Goal: Task Accomplishment & Management: Manage account settings

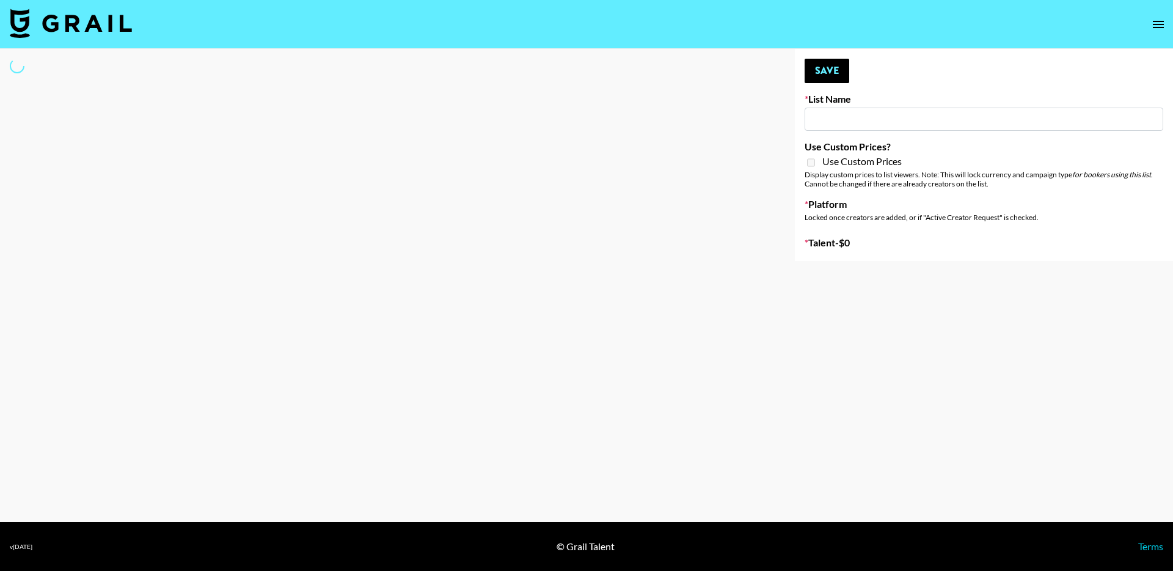
type input "Deebaby Song Promo"
select select "Song"
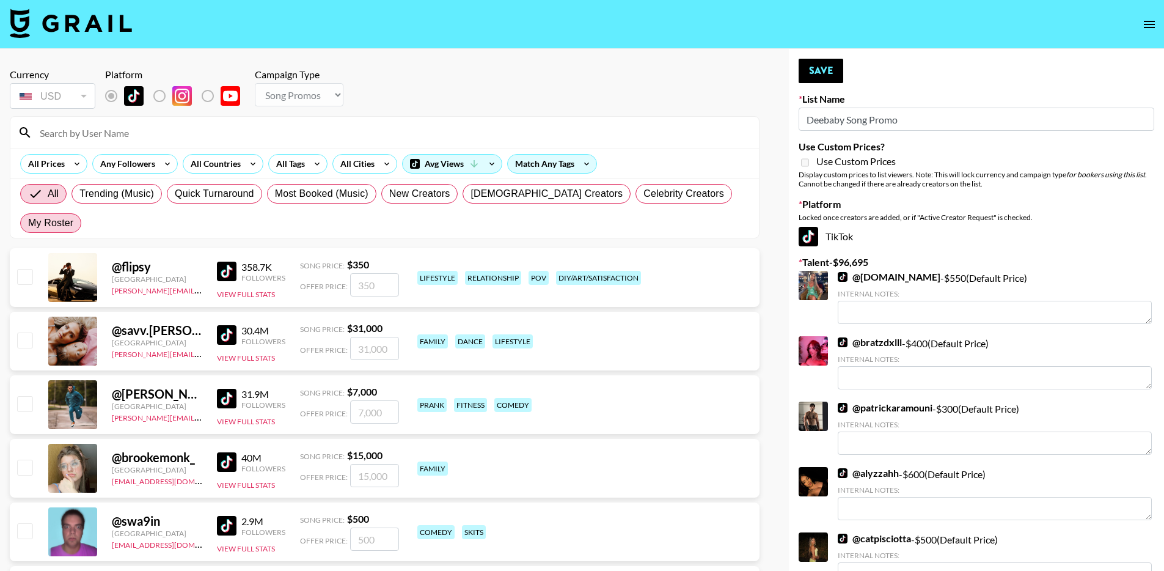
click at [73, 216] on span "My Roster" at bounding box center [50, 223] width 45 height 15
click at [28, 223] on input "My Roster" at bounding box center [28, 223] width 0 height 0
radio input "true"
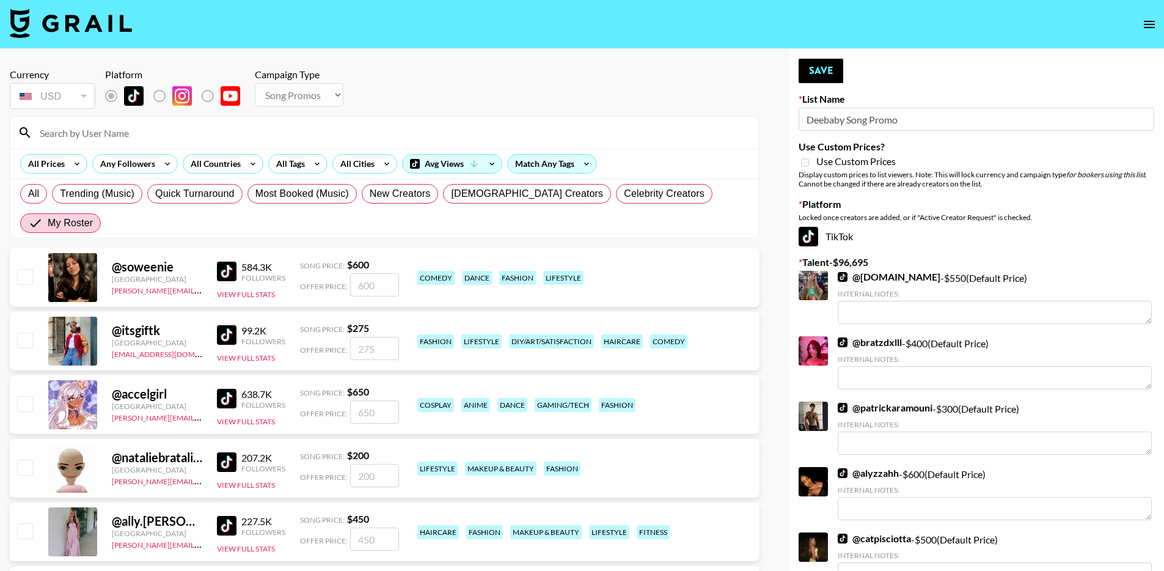
click at [28, 269] on input "checkbox" at bounding box center [24, 276] width 15 height 15
checkbox input "true"
type input "600"
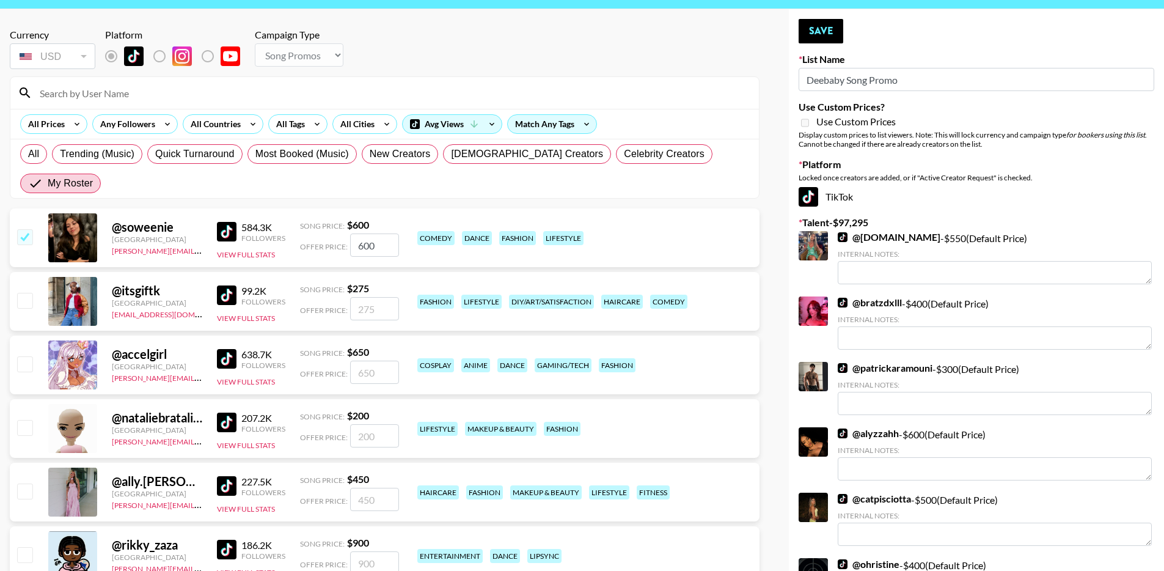
scroll to position [345, 0]
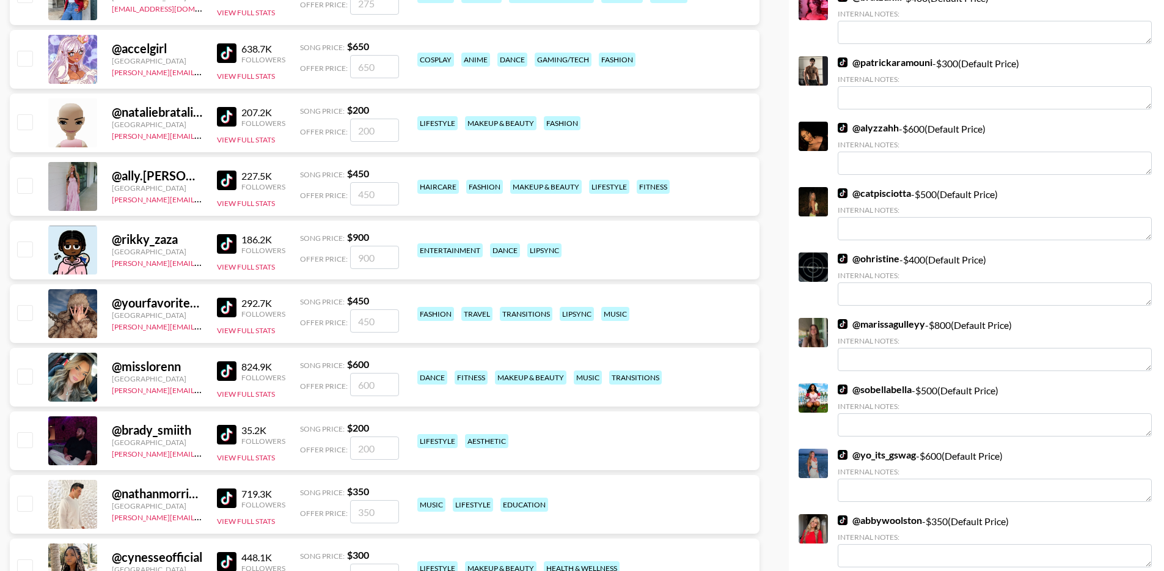
click at [29, 305] on input "checkbox" at bounding box center [24, 312] width 15 height 15
checkbox input "true"
type input "450"
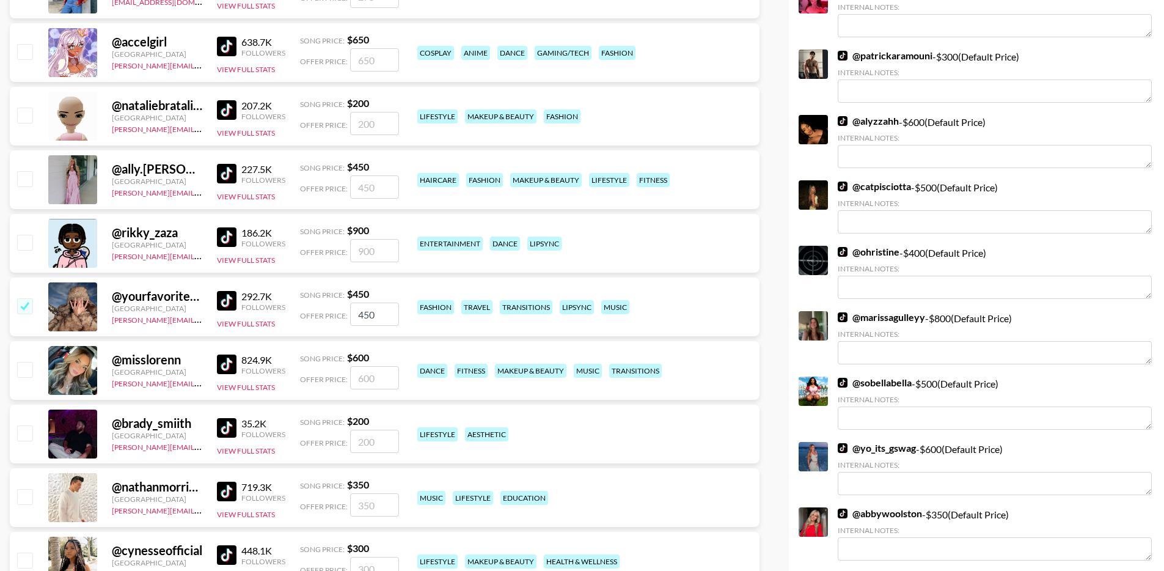
scroll to position [478, 0]
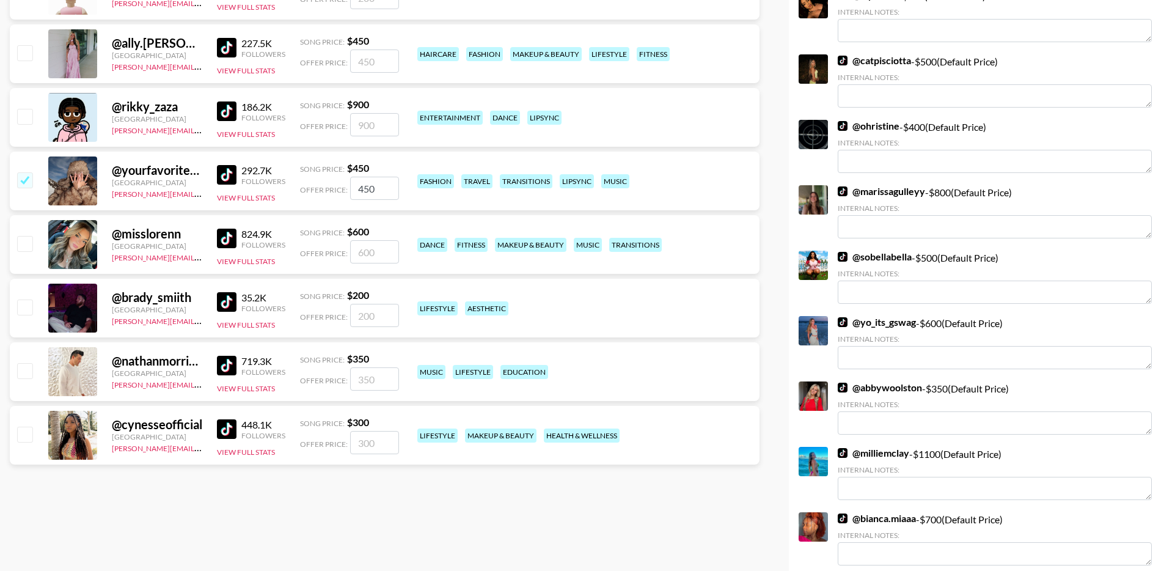
click at [23, 427] on input "checkbox" at bounding box center [24, 434] width 15 height 15
checkbox input "true"
type input "300"
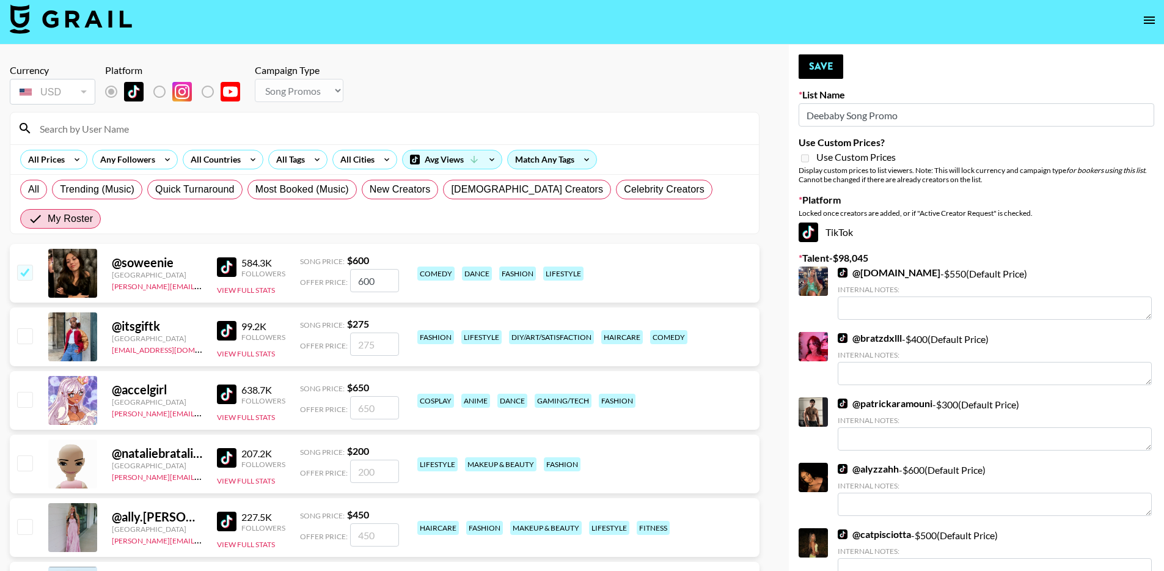
scroll to position [0, 0]
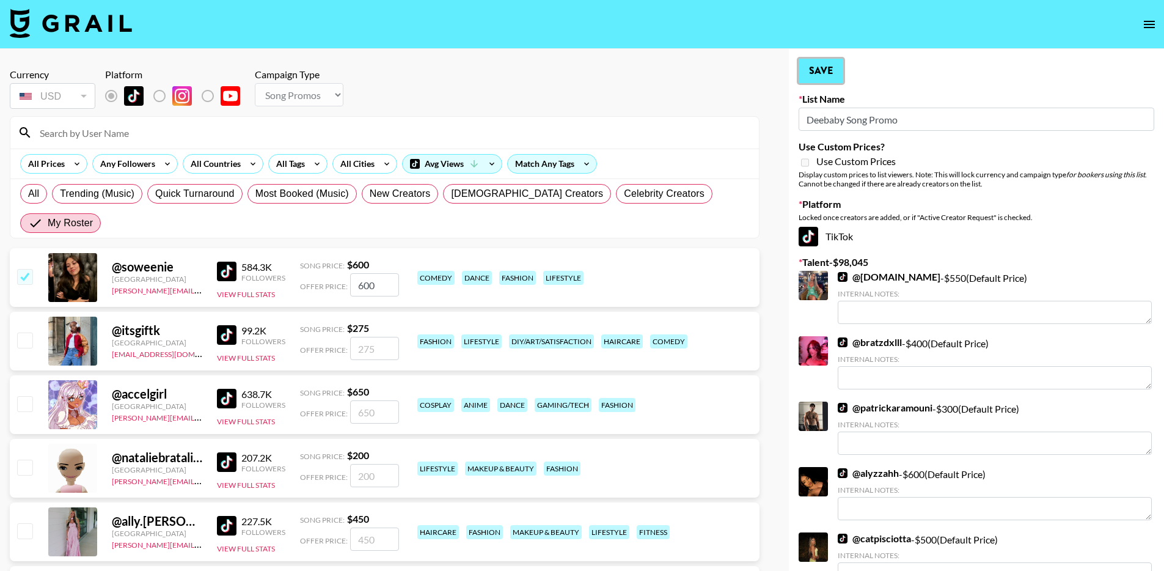
click at [831, 75] on button "Save" at bounding box center [821, 71] width 45 height 24
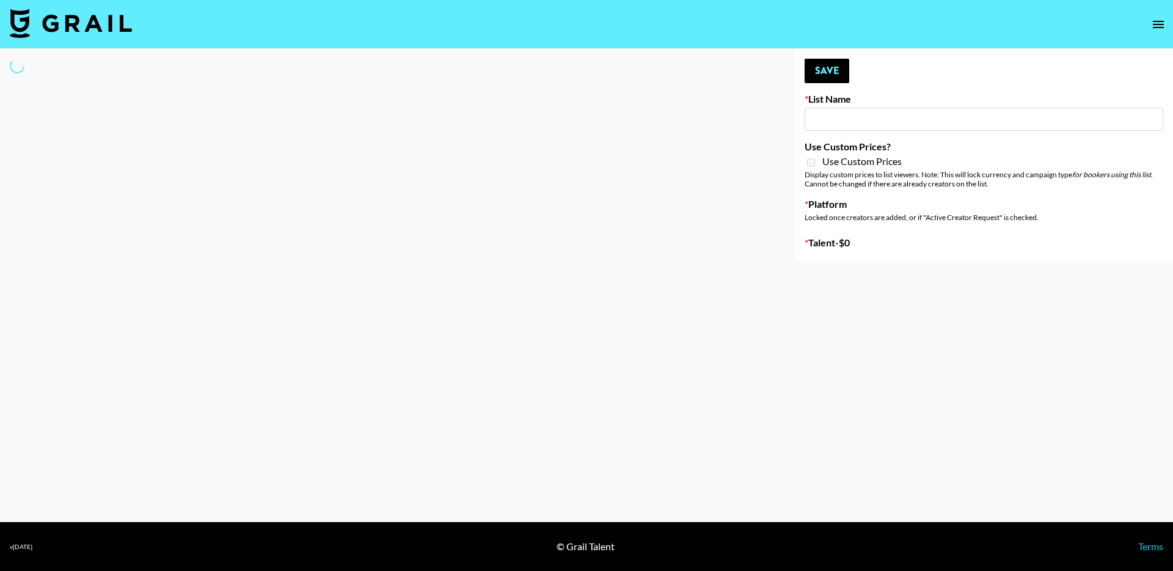
type input "IRL LA & NYC Activations - Diamond Cafe"
select select "Song"
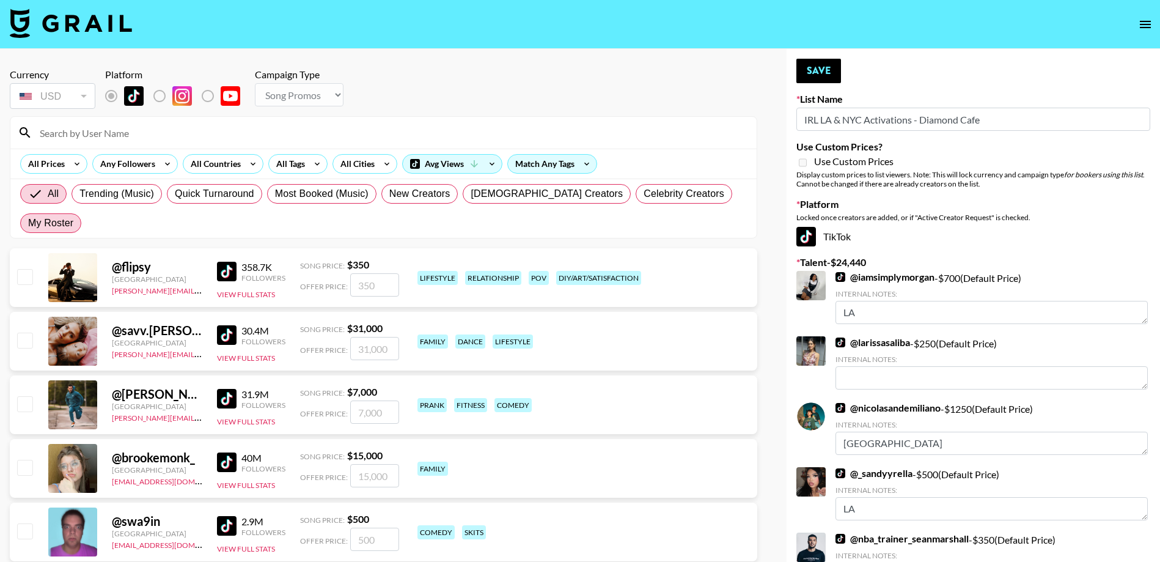
click at [73, 216] on span "My Roster" at bounding box center [50, 223] width 45 height 15
click at [28, 223] on input "My Roster" at bounding box center [28, 223] width 0 height 0
radio input "true"
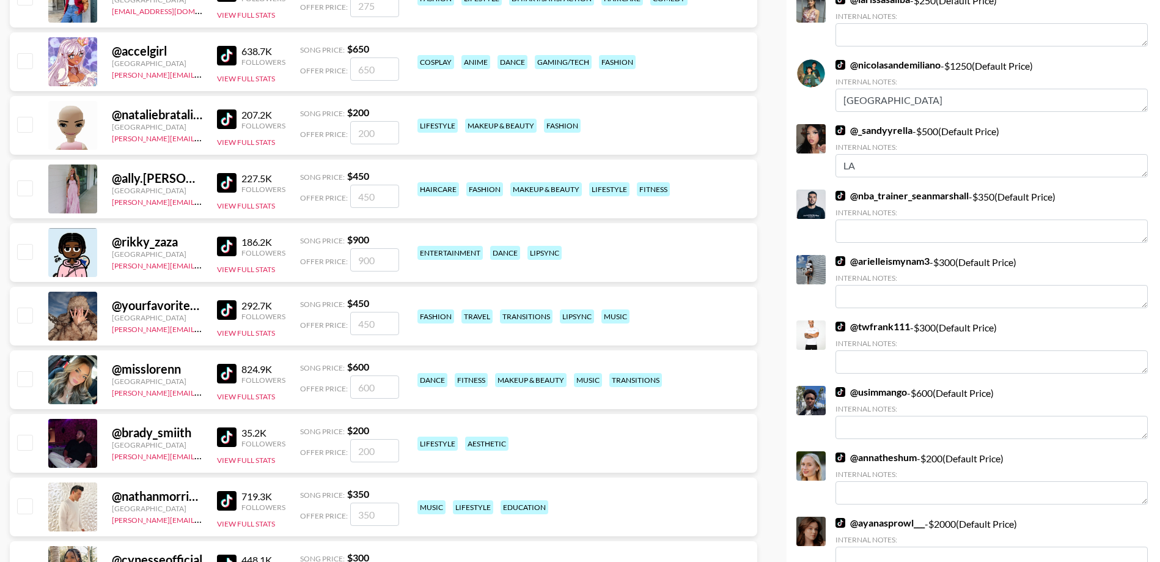
scroll to position [398, 0]
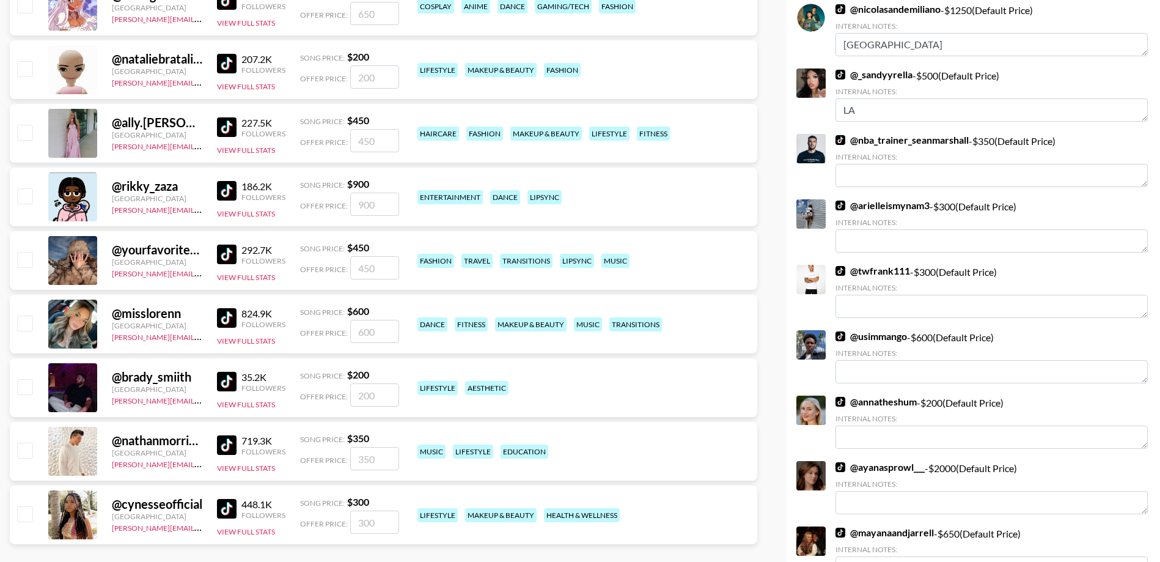
click at [17, 506] on input "checkbox" at bounding box center [24, 513] width 15 height 15
checkbox input "true"
type input "300"
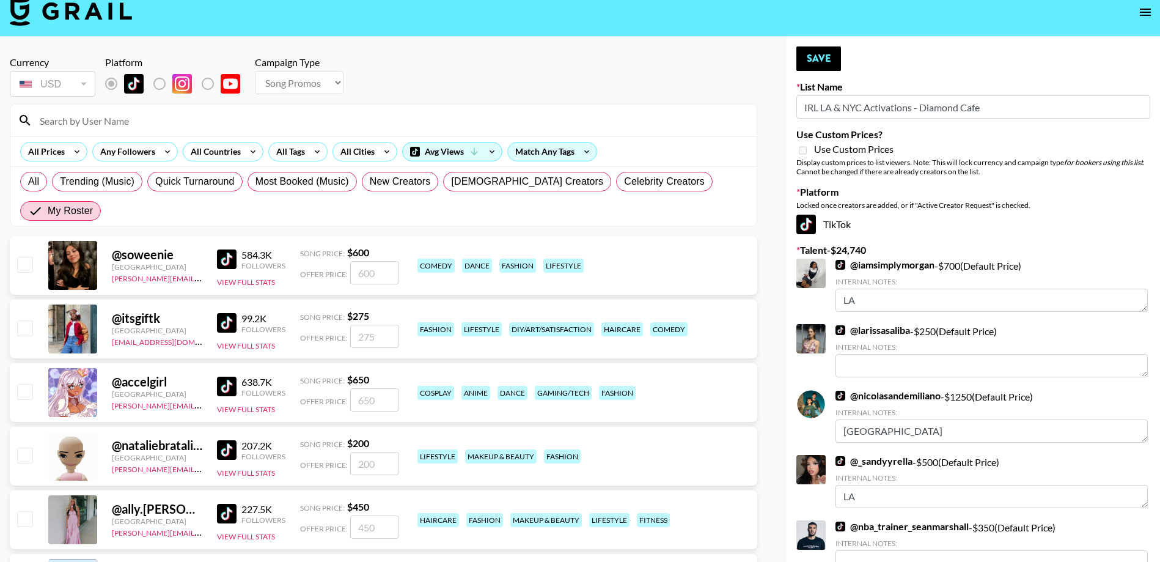
scroll to position [0, 0]
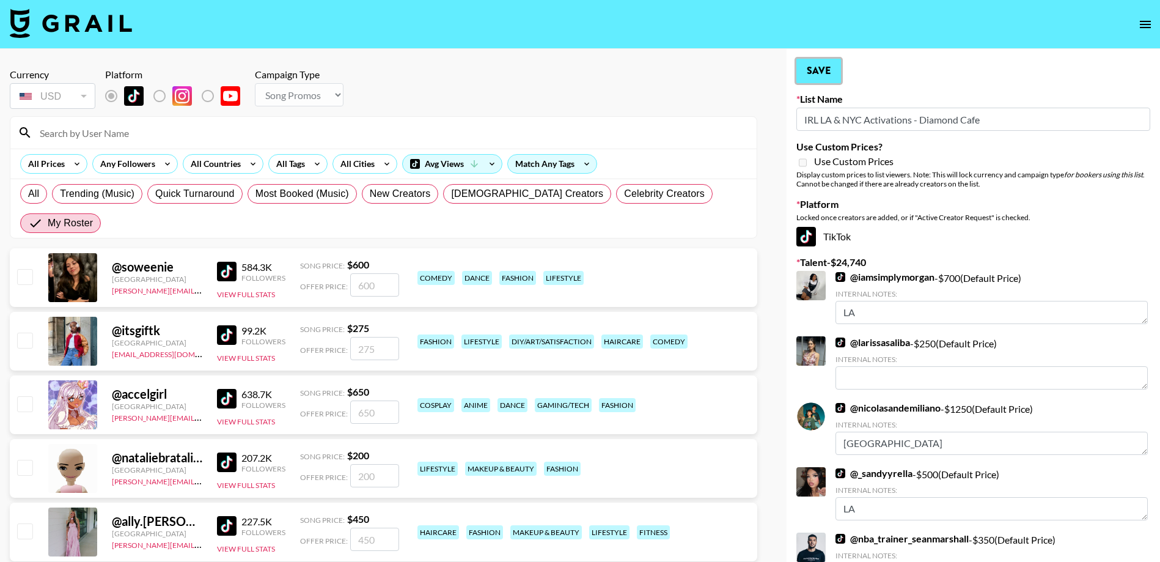
click at [824, 62] on button "Save" at bounding box center [818, 71] width 45 height 24
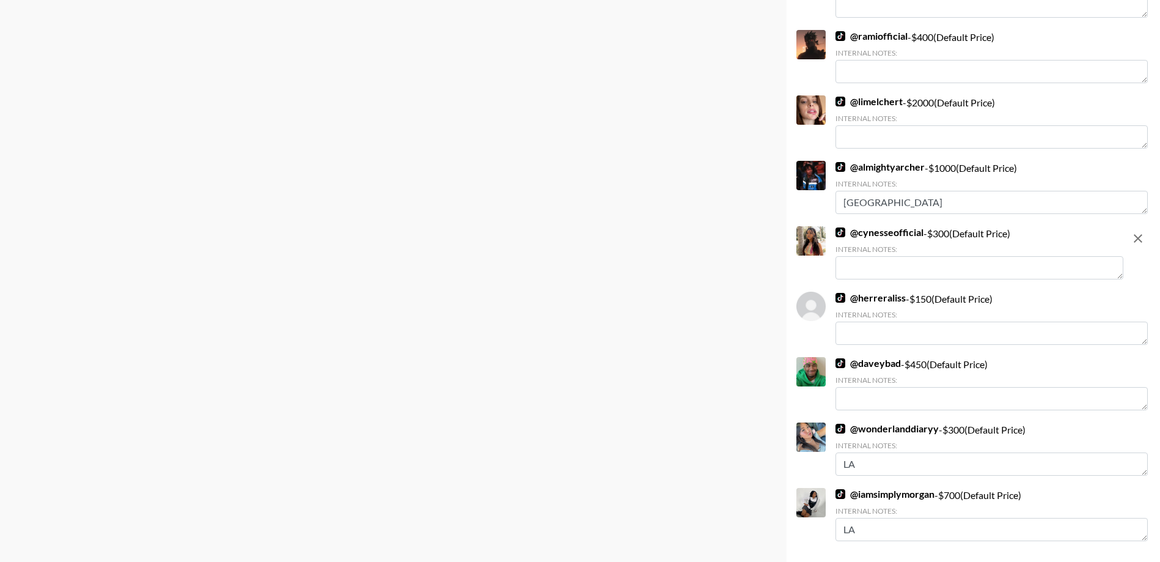
scroll to position [2096, 0]
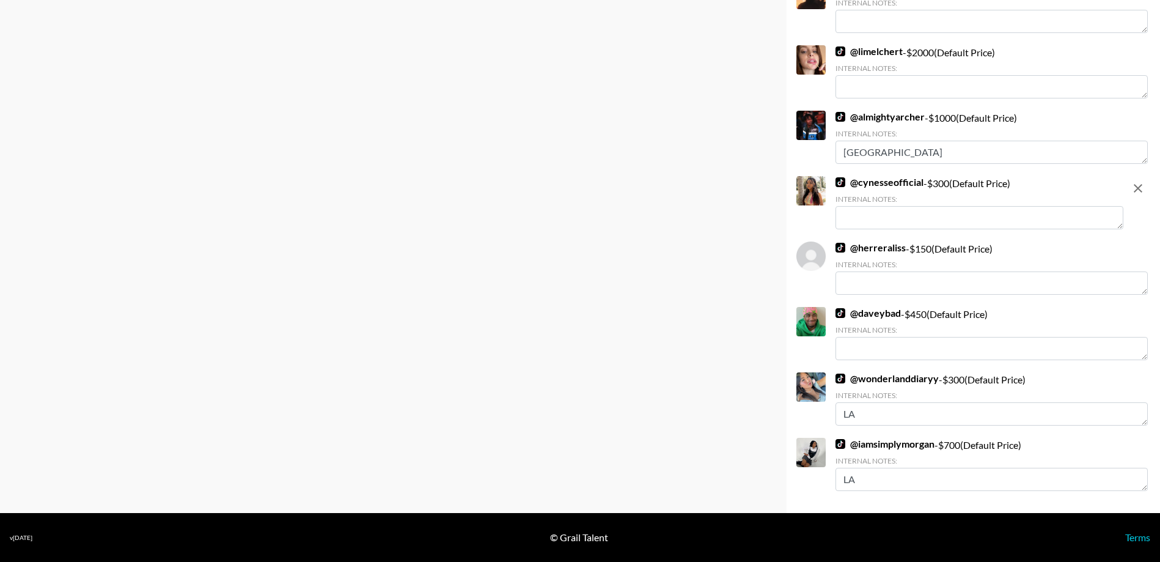
click at [931, 219] on textarea at bounding box center [979, 217] width 288 height 23
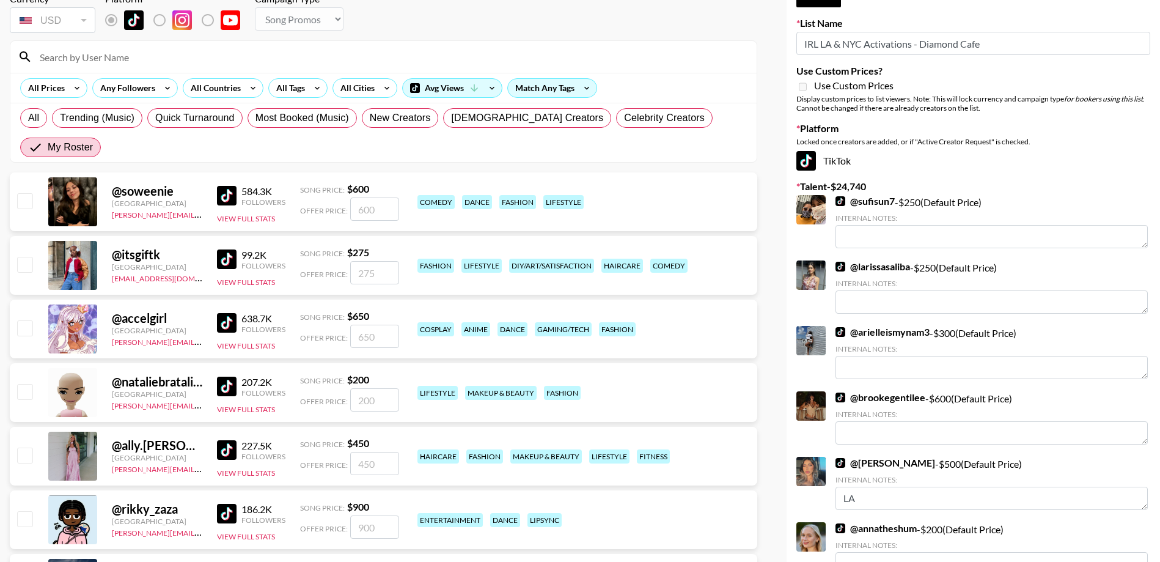
scroll to position [0, 0]
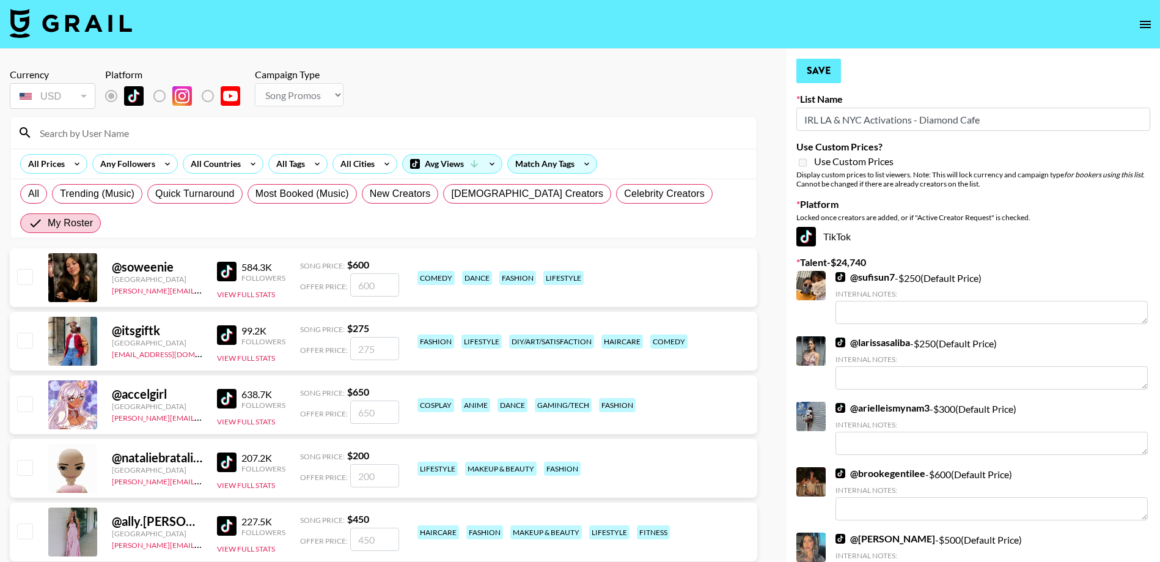
type textarea "NYC"
click at [818, 76] on button "Save" at bounding box center [818, 71] width 45 height 24
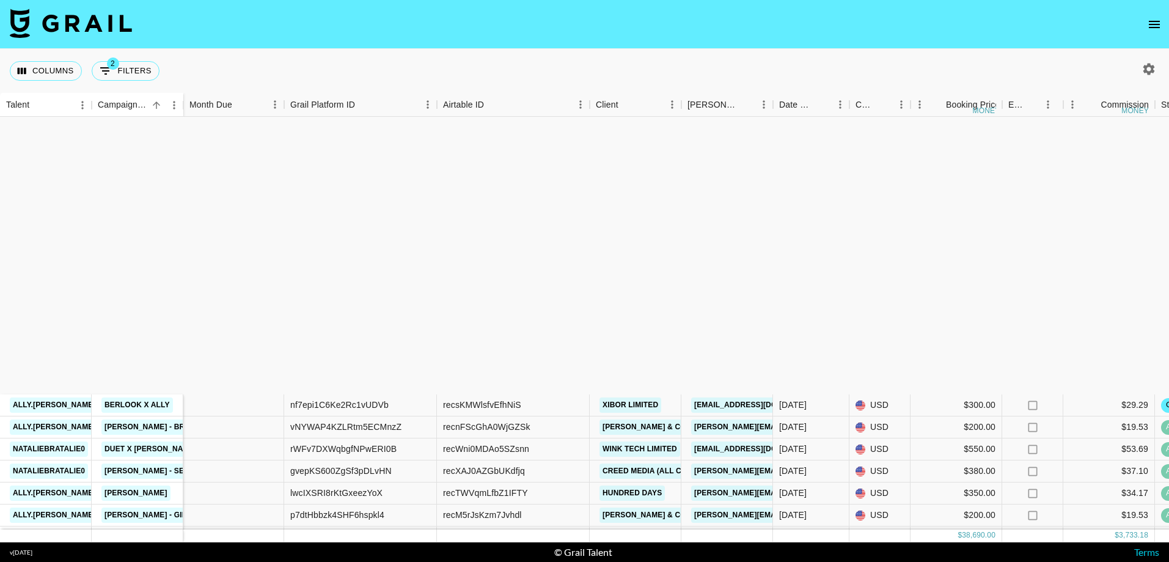
scroll to position [330, 0]
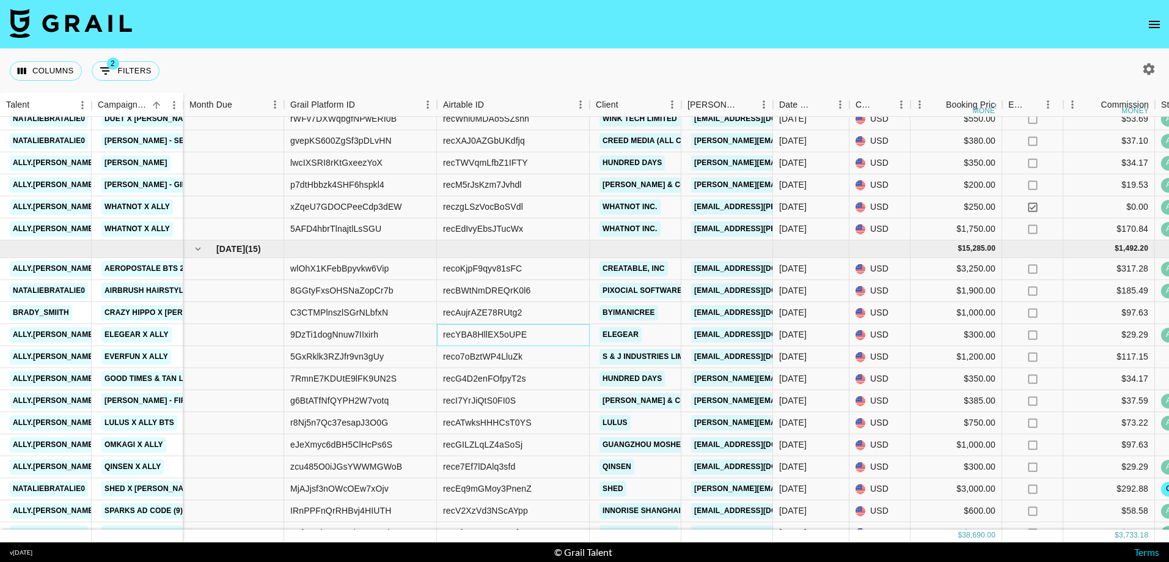
click at [474, 340] on div "recYBA8HllEX5oUPE" at bounding box center [485, 334] width 84 height 12
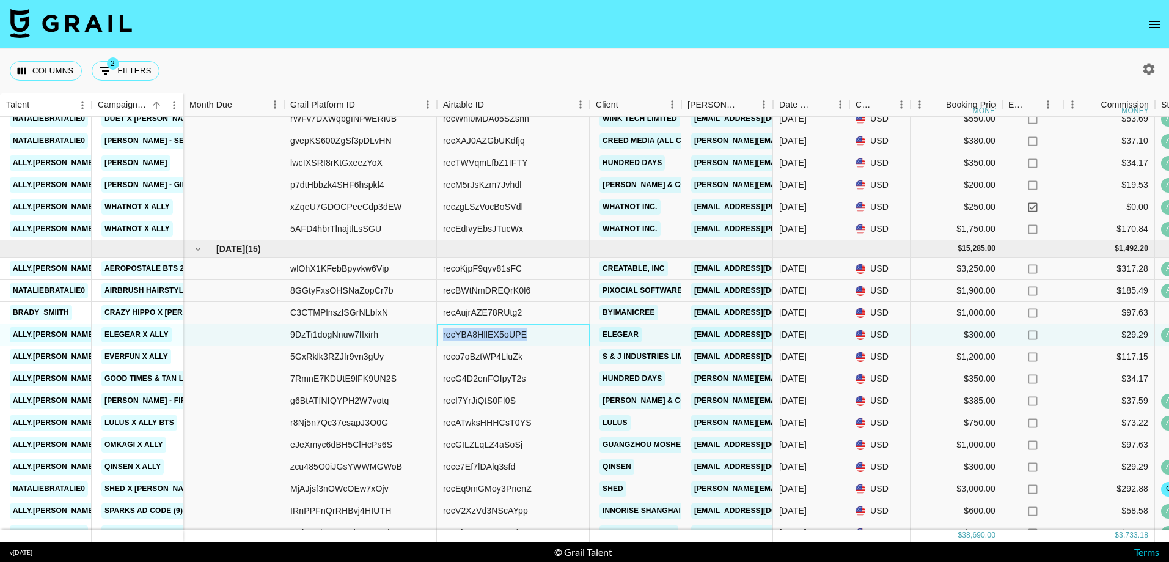
click at [474, 340] on div "recYBA8HllEX5oUPE" at bounding box center [485, 334] width 84 height 12
copy div "recYBA8HllEX5oUPE"
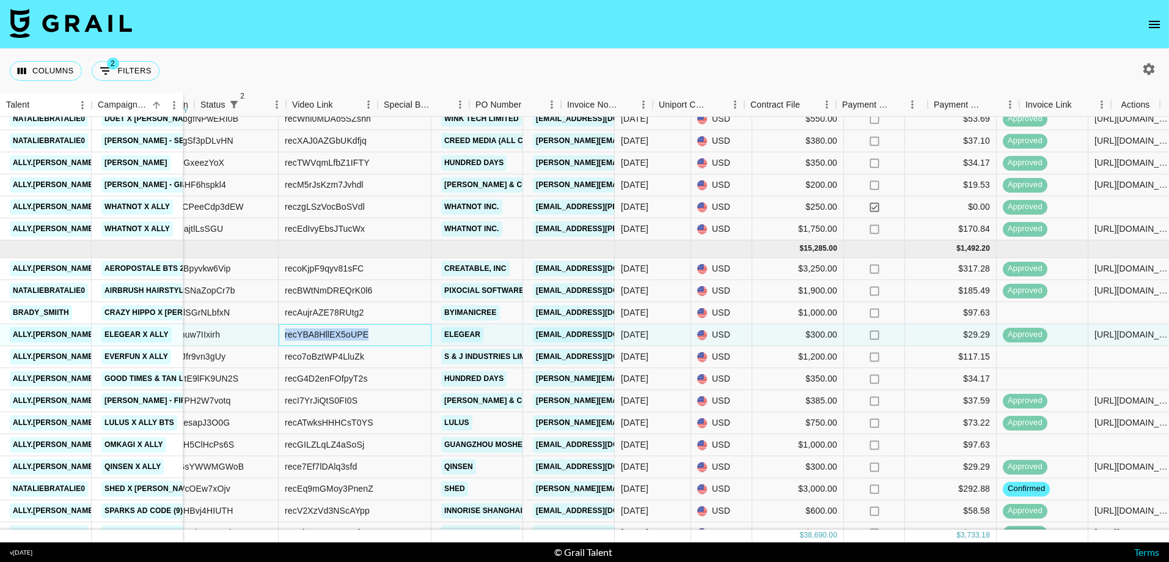
scroll to position [330, 961]
